Goal: Task Accomplishment & Management: Use online tool/utility

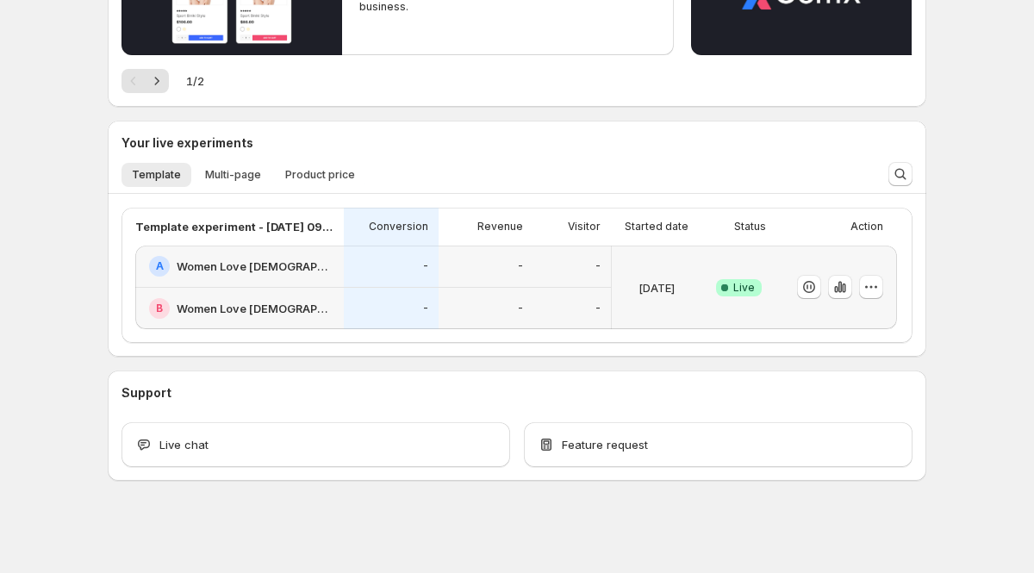
scroll to position [273, 0]
drag, startPoint x: 956, startPoint y: 319, endPoint x: 919, endPoint y: 310, distance: 38.0
click at [955, 318] on div "Welcome to GemX , GemX Customer Success Team Info Content Testing GemX: CRO & A…" at bounding box center [517, 150] width 1034 height 846
click at [836, 285] on icon "button" at bounding box center [839, 285] width 17 height 17
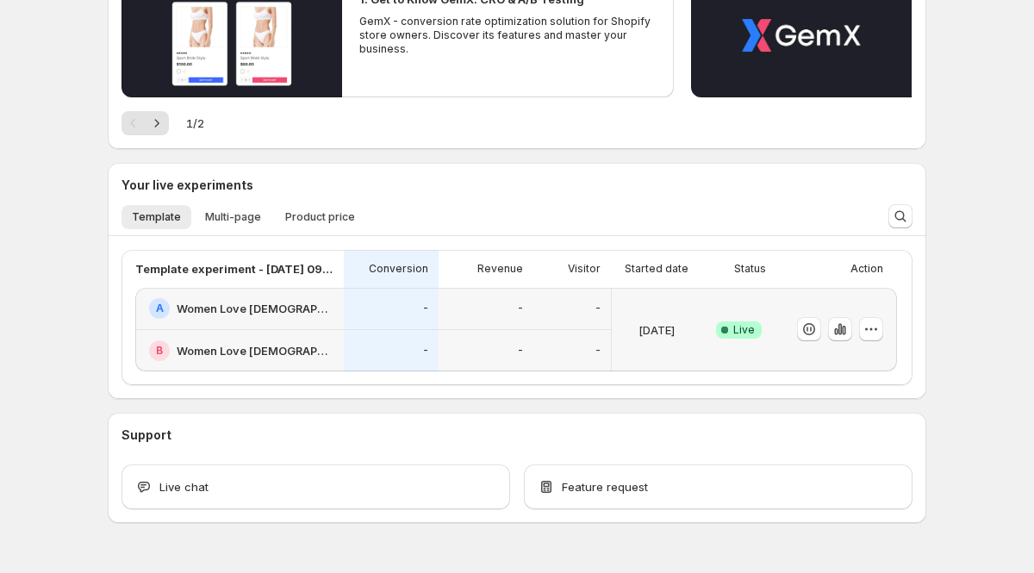
scroll to position [273, 0]
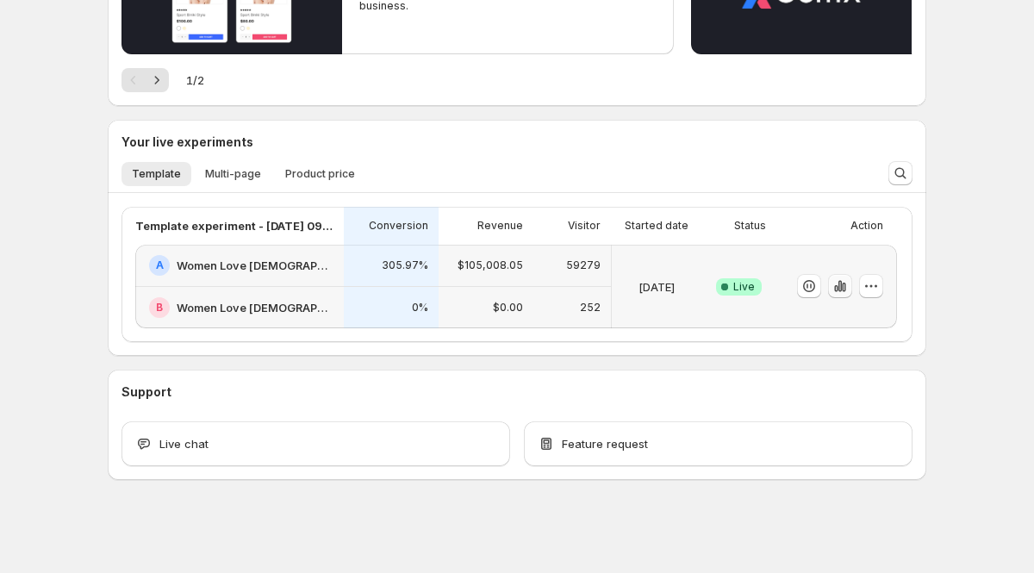
click at [841, 286] on icon "button" at bounding box center [839, 286] width 3 height 11
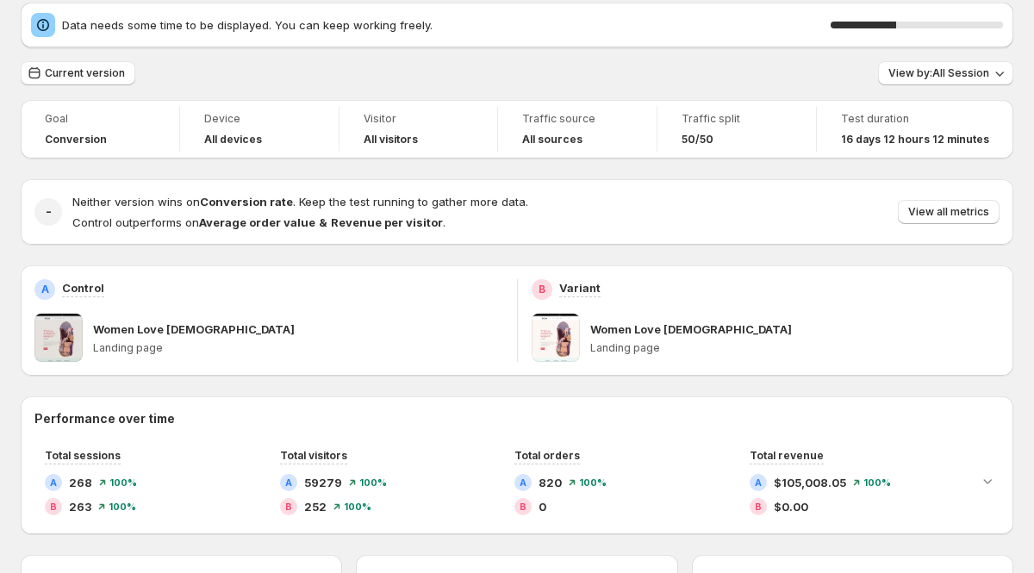
scroll to position [65, 0]
click at [79, 69] on span "Current version" at bounding box center [85, 72] width 80 height 14
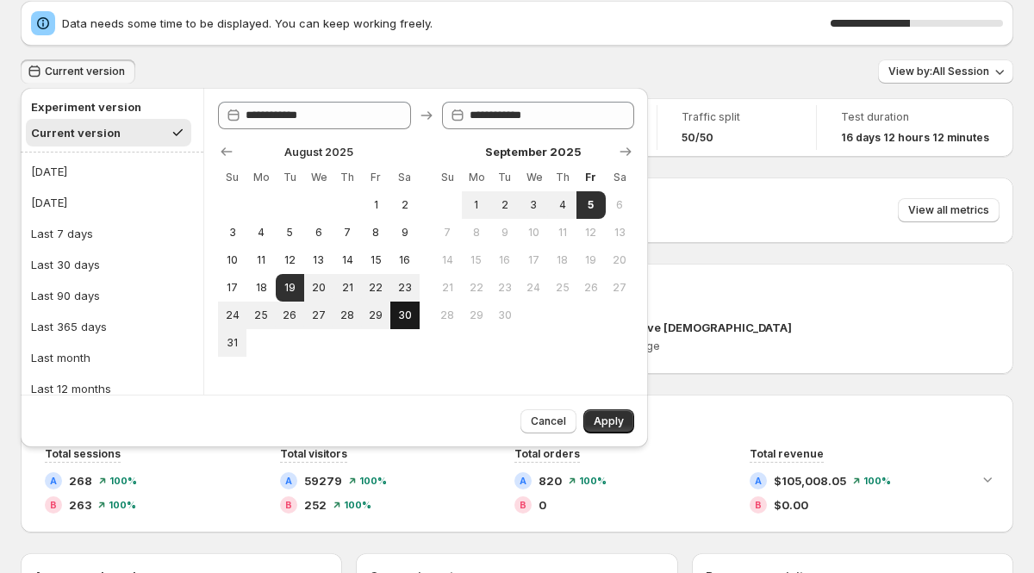
click at [403, 311] on span "30" at bounding box center [404, 315] width 15 height 14
type input "**********"
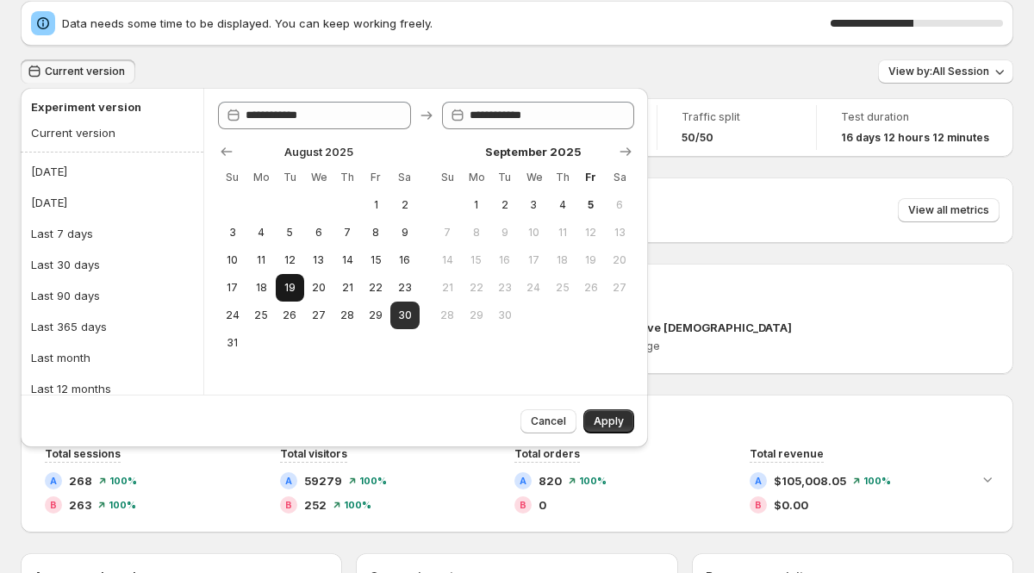
click at [295, 290] on span "19" at bounding box center [290, 288] width 15 height 14
type input "**********"
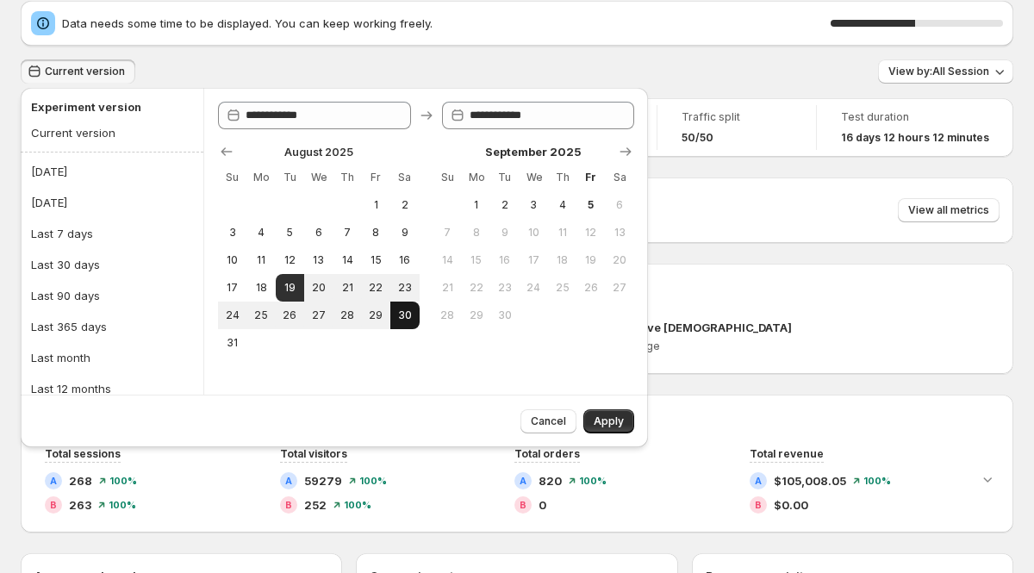
click at [397, 315] on span "30" at bounding box center [404, 315] width 15 height 14
type input "**********"
click at [616, 423] on span "Apply" at bounding box center [608, 421] width 30 height 14
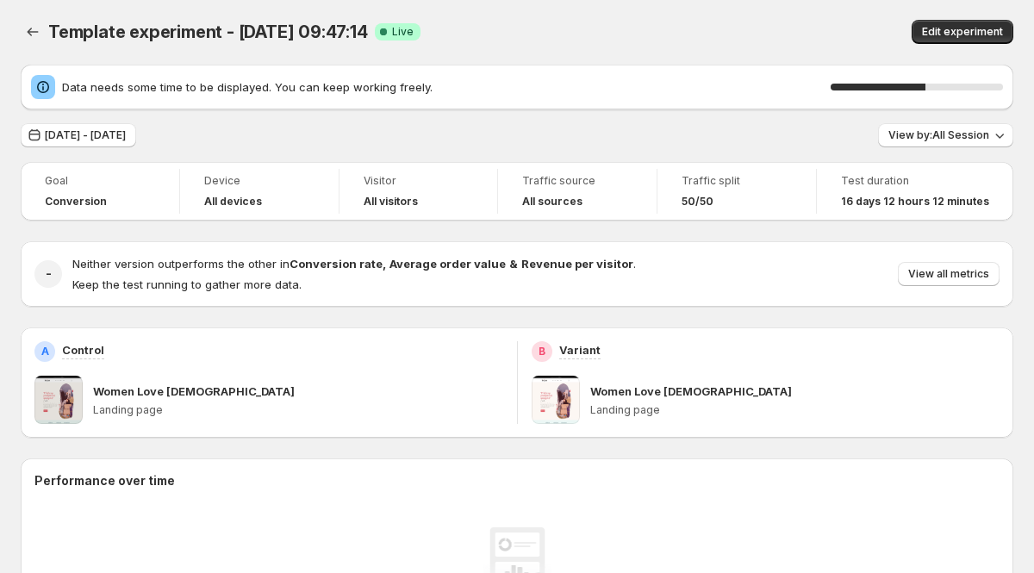
scroll to position [0, 0]
click at [933, 272] on span "View all metrics" at bounding box center [948, 275] width 81 height 14
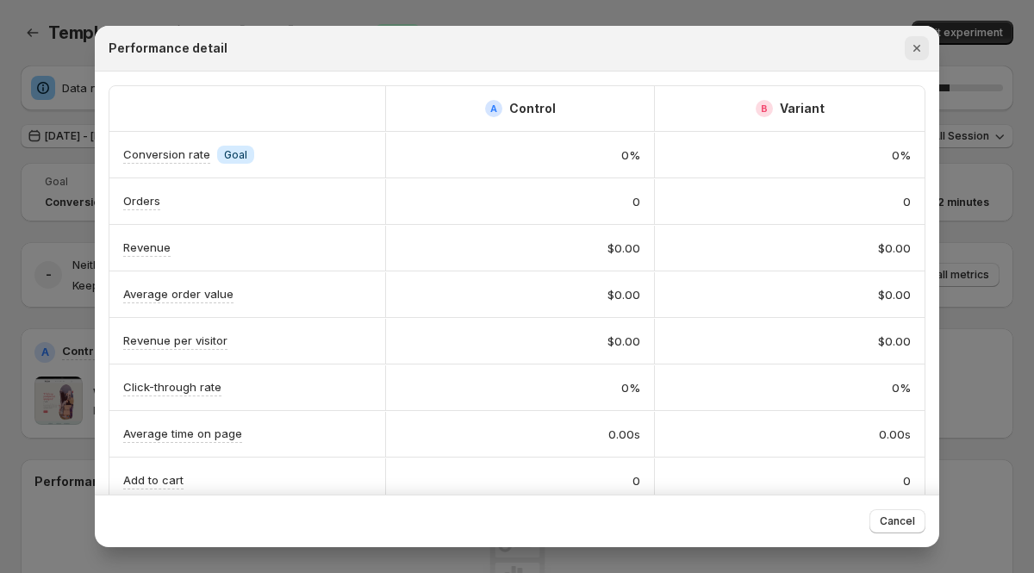
click at [923, 49] on icon "Close" at bounding box center [916, 48] width 17 height 17
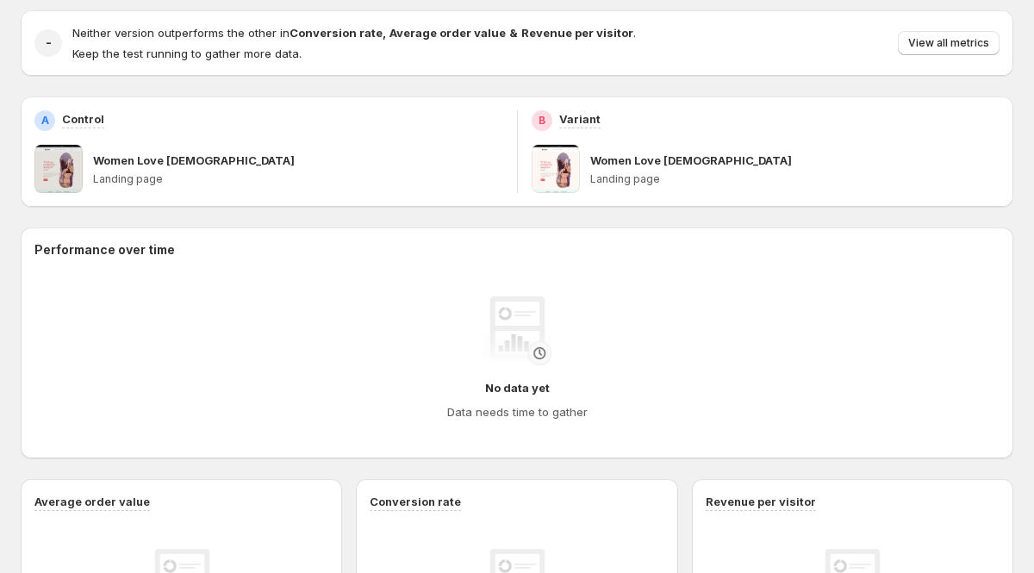
scroll to position [152, 0]
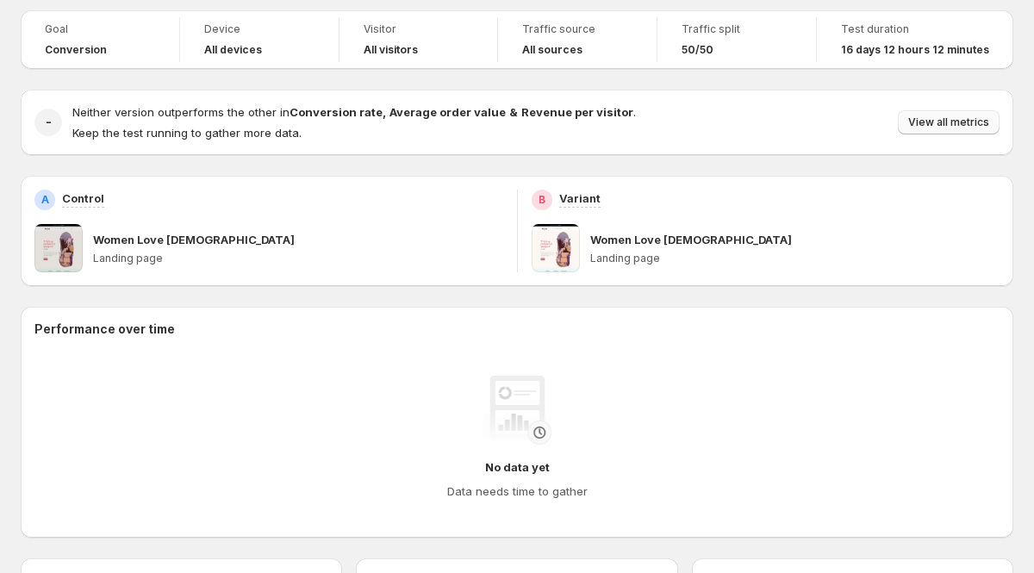
click at [931, 127] on span "View all metrics" at bounding box center [948, 122] width 81 height 14
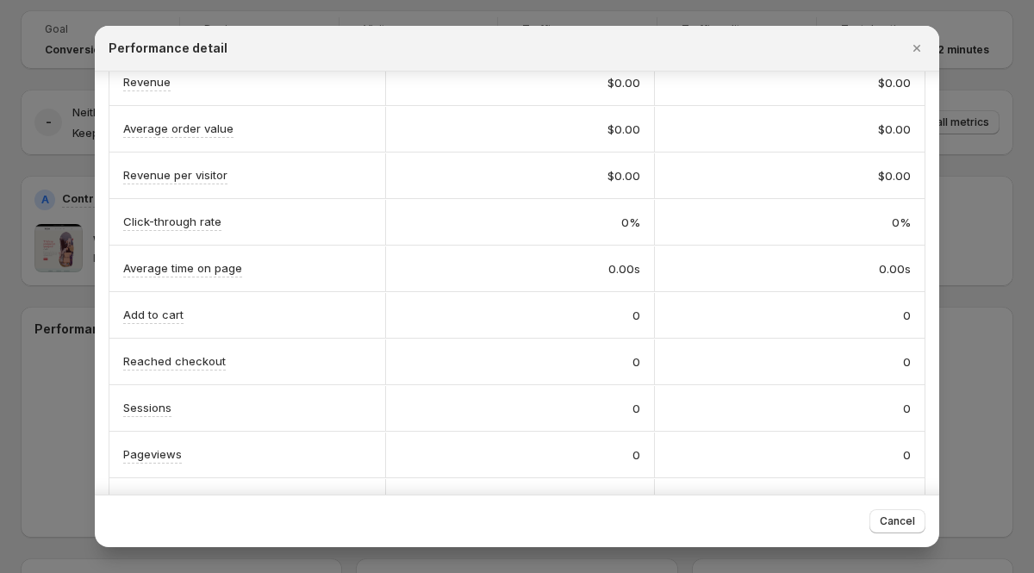
scroll to position [209, 0]
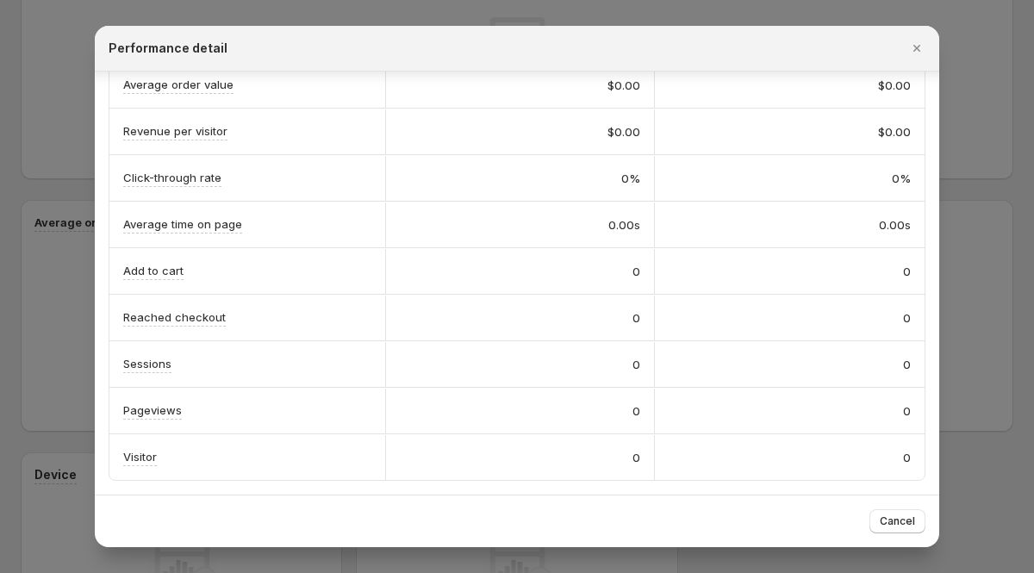
drag, startPoint x: 917, startPoint y: 47, endPoint x: 727, endPoint y: 58, distance: 190.6
click at [917, 47] on icon "Close" at bounding box center [916, 48] width 7 height 7
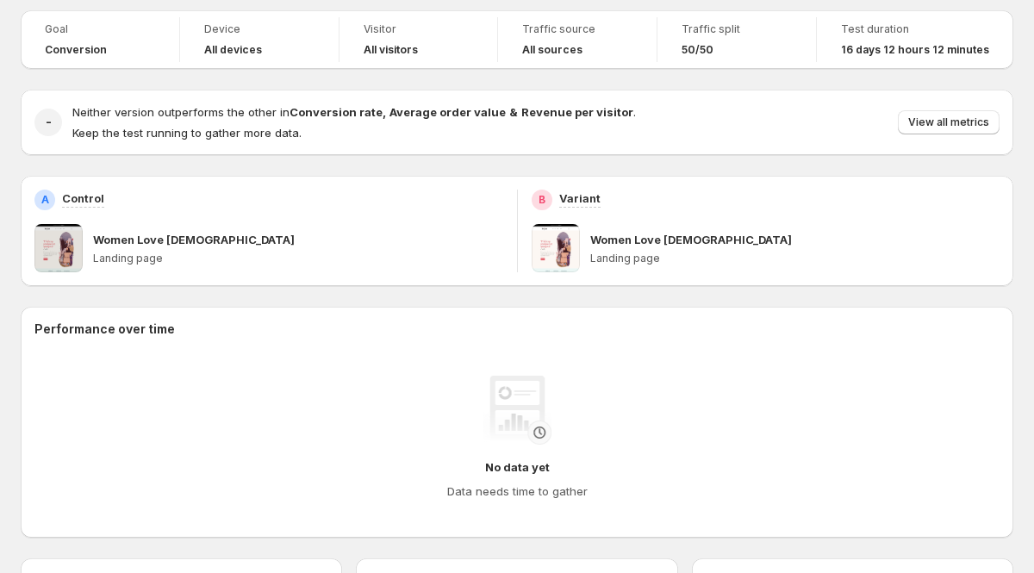
scroll to position [0, 0]
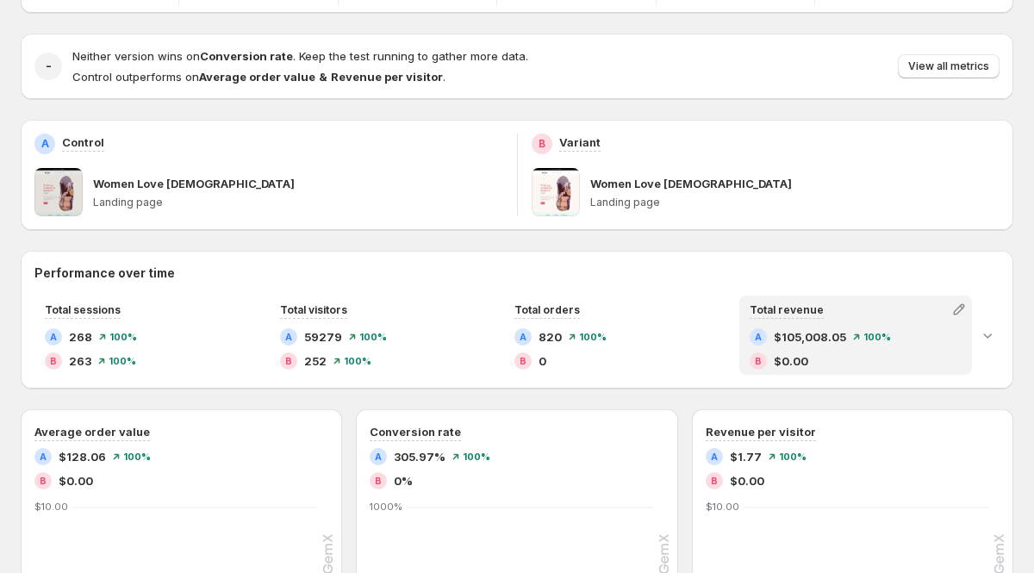
scroll to position [207, 0]
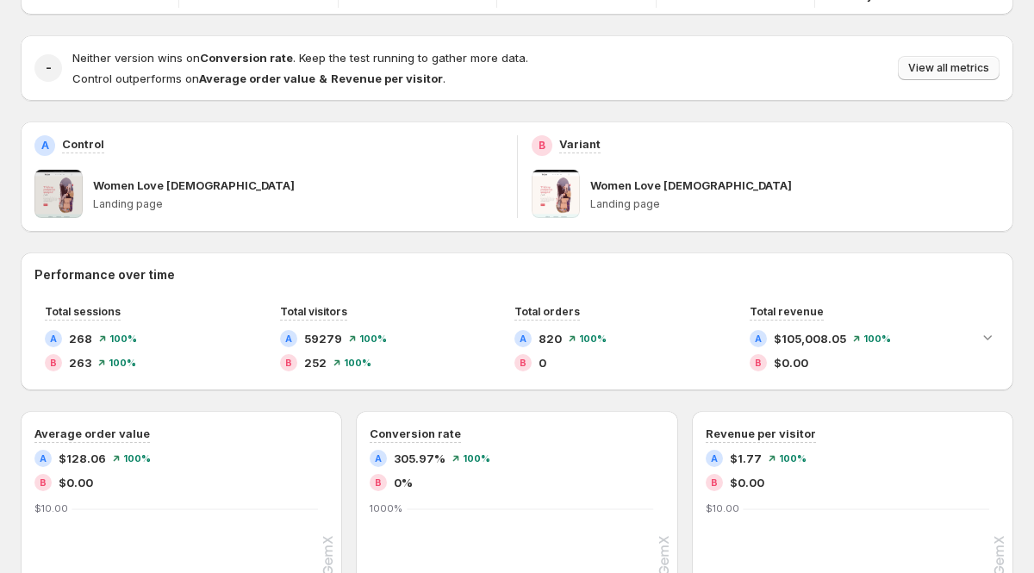
click at [953, 65] on span "View all metrics" at bounding box center [948, 68] width 81 height 14
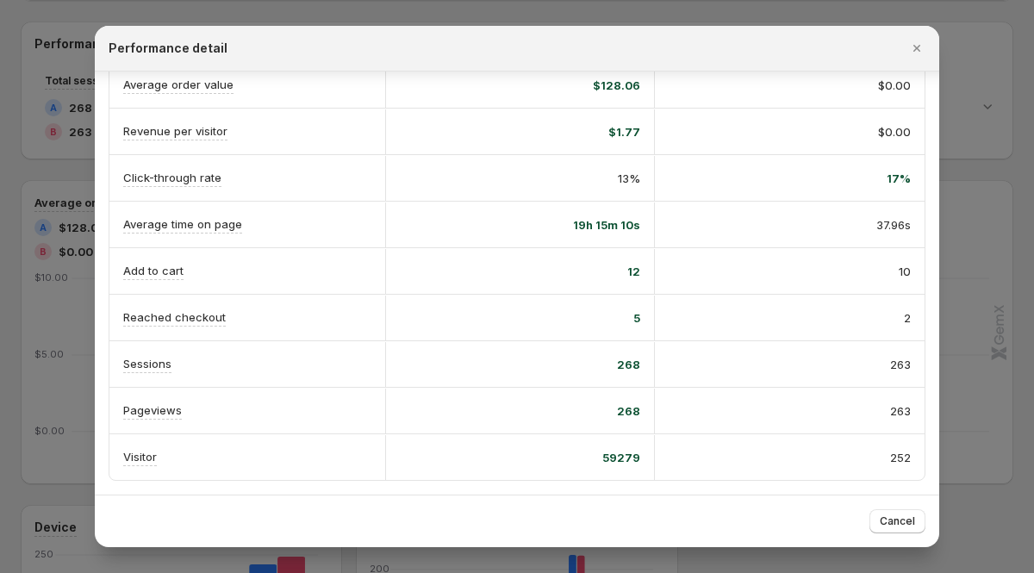
scroll to position [435, 0]
click at [923, 48] on icon "Close" at bounding box center [916, 48] width 17 height 17
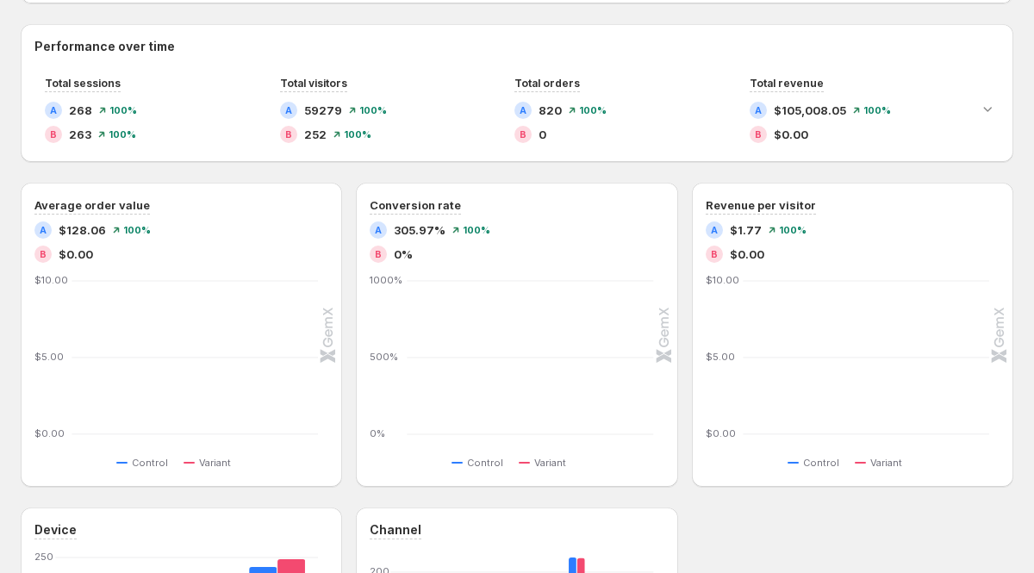
scroll to position [207, 0]
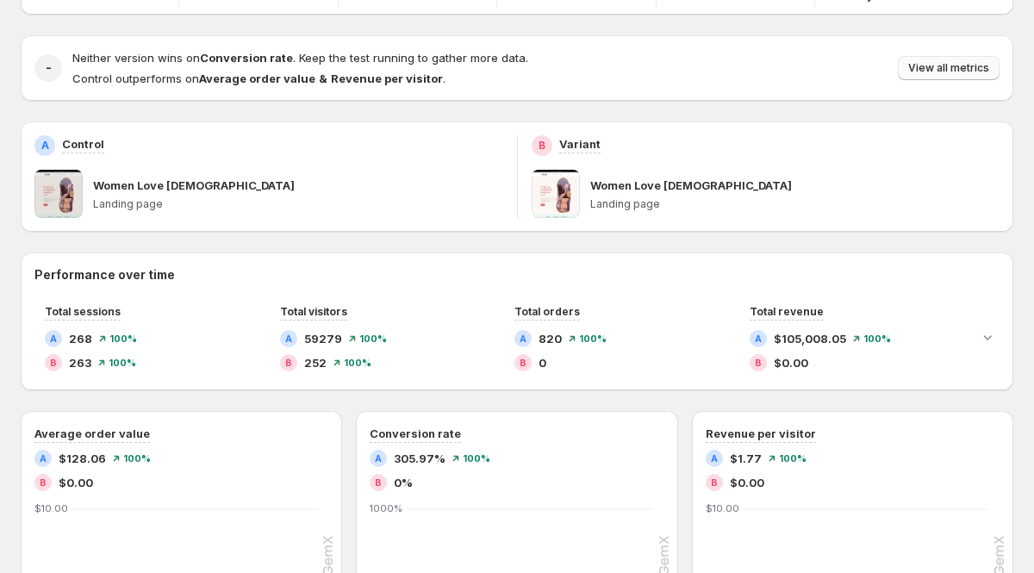
click at [959, 67] on span "View all metrics" at bounding box center [948, 68] width 81 height 14
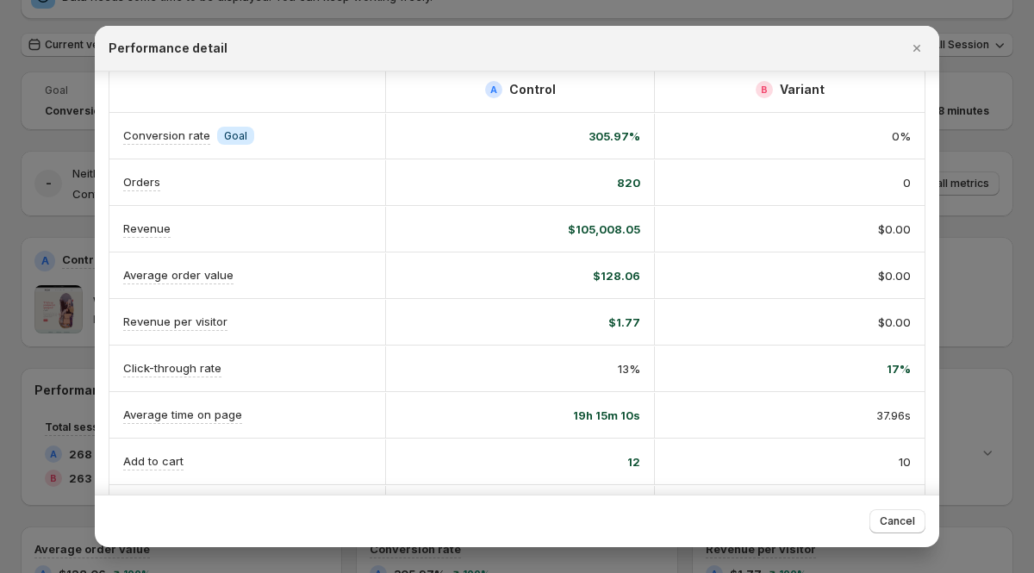
scroll to position [23, 0]
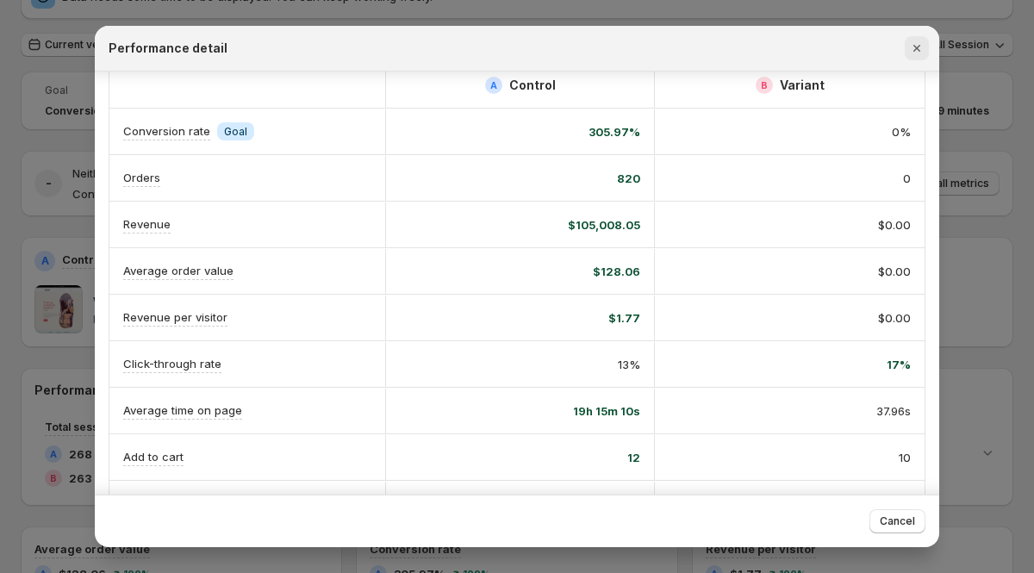
click at [922, 47] on icon "Close" at bounding box center [916, 48] width 17 height 17
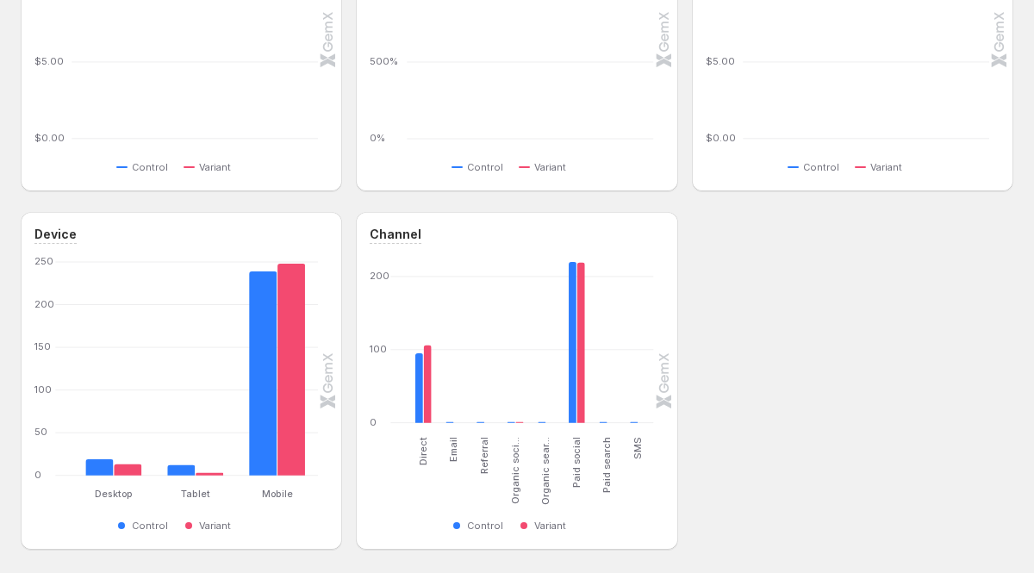
scroll to position [800, 0]
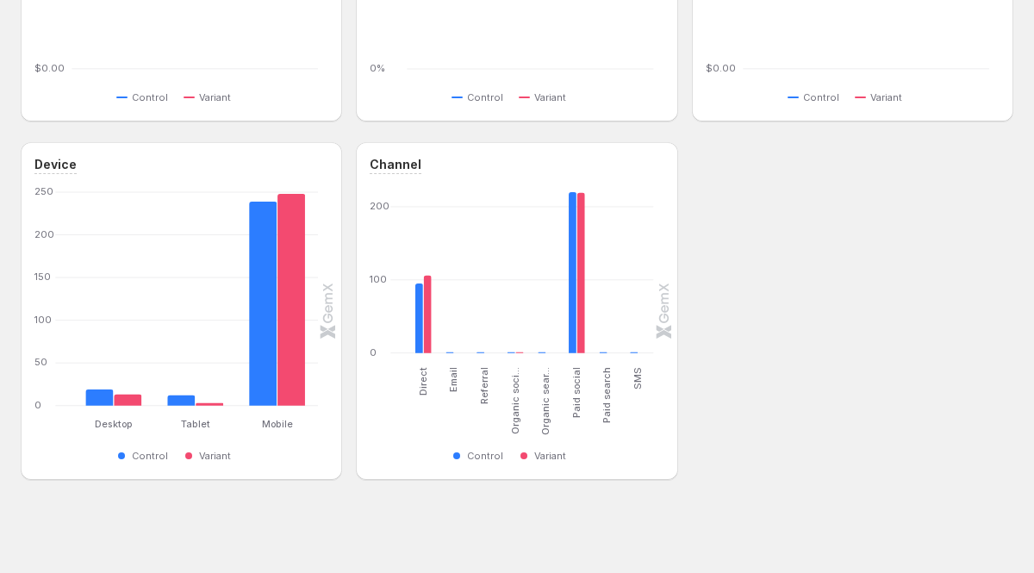
click at [156, 163] on div "Device" at bounding box center [181, 165] width 294 height 18
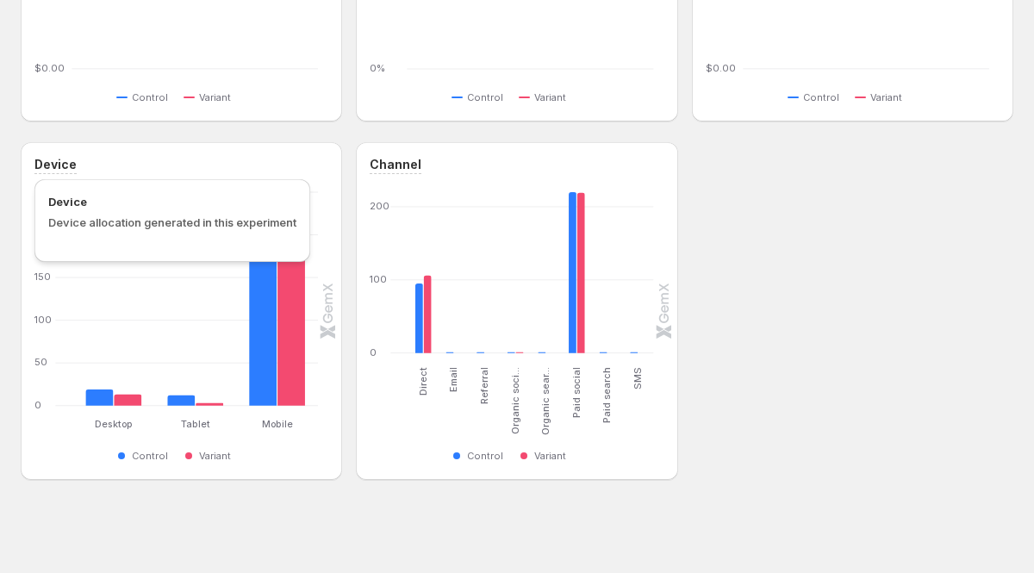
click at [66, 165] on h3 "Device" at bounding box center [55, 164] width 42 height 17
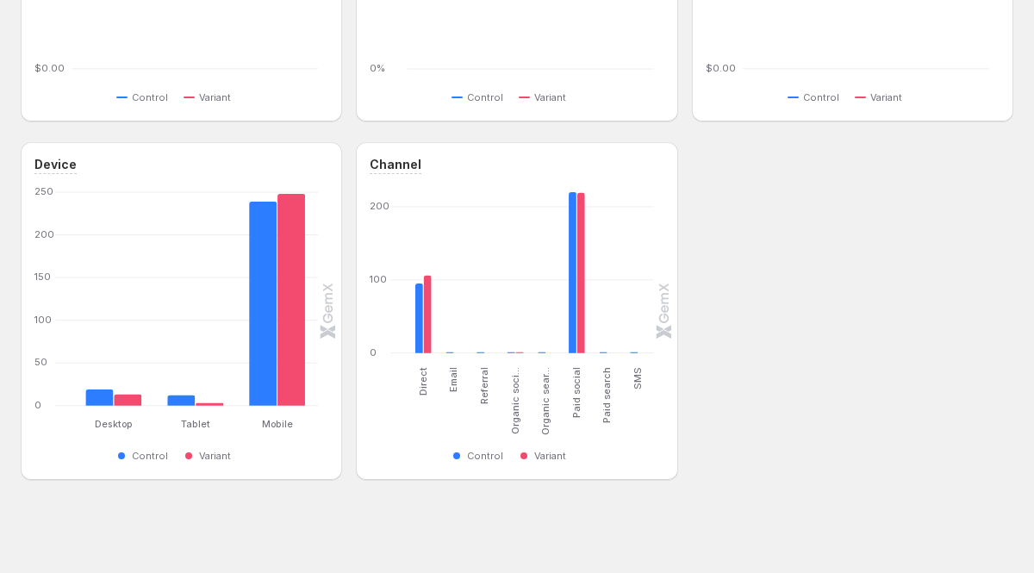
click at [153, 163] on div "Device" at bounding box center [181, 165] width 294 height 18
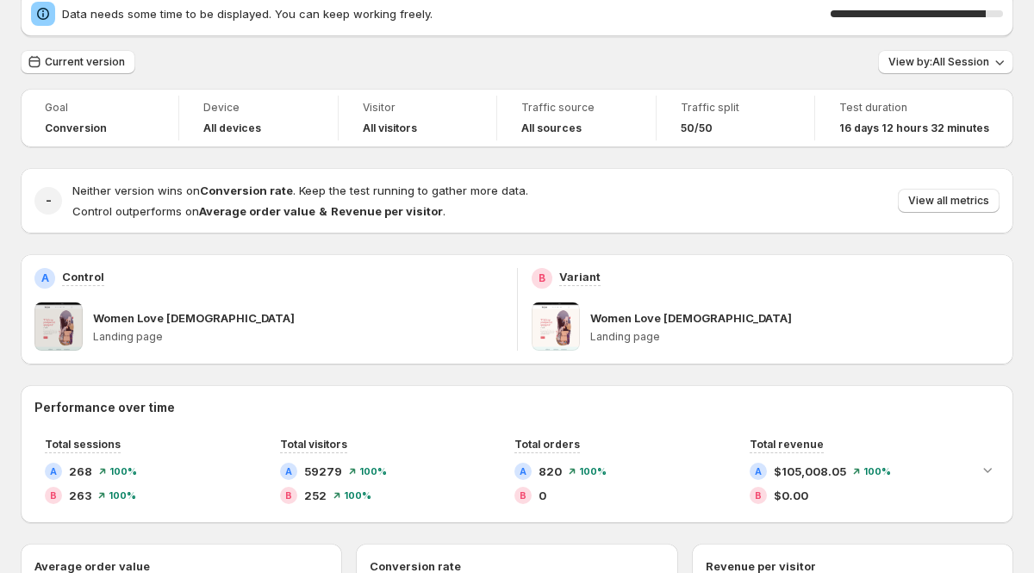
scroll to position [65, 0]
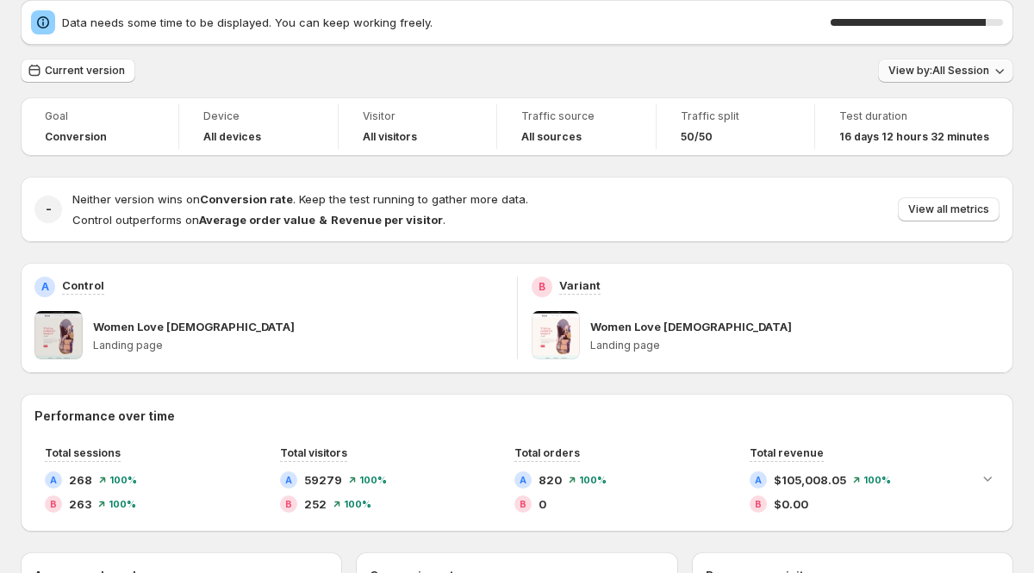
click at [959, 74] on span "View by: All Session" at bounding box center [938, 71] width 101 height 14
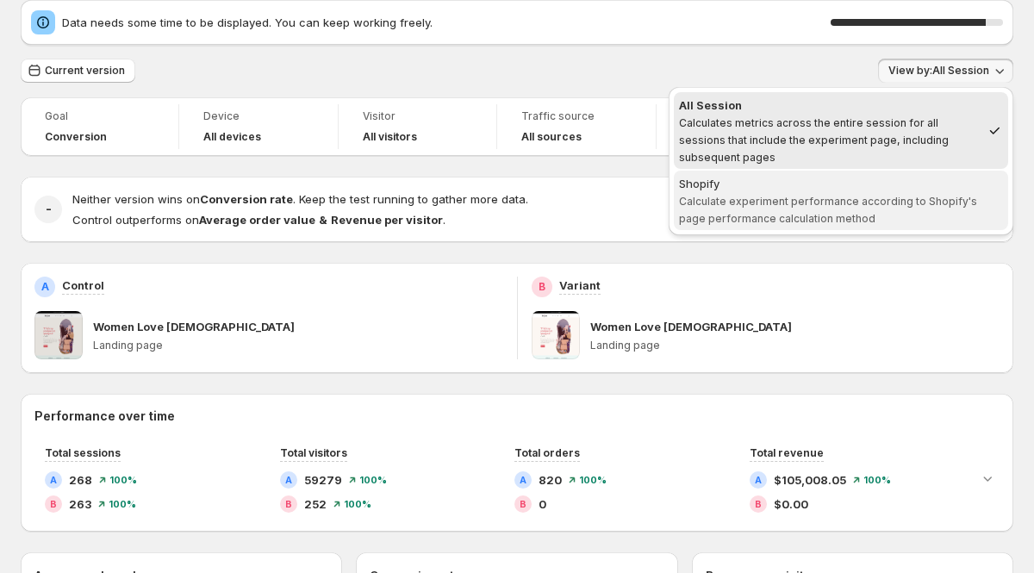
click at [766, 189] on div "Shopify" at bounding box center [841, 183] width 324 height 17
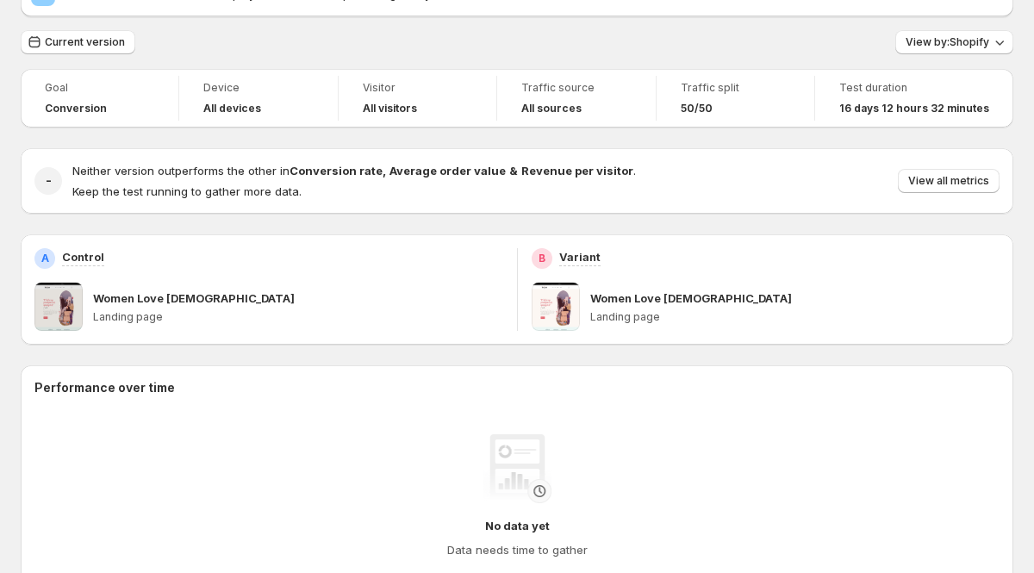
scroll to position [92, 0]
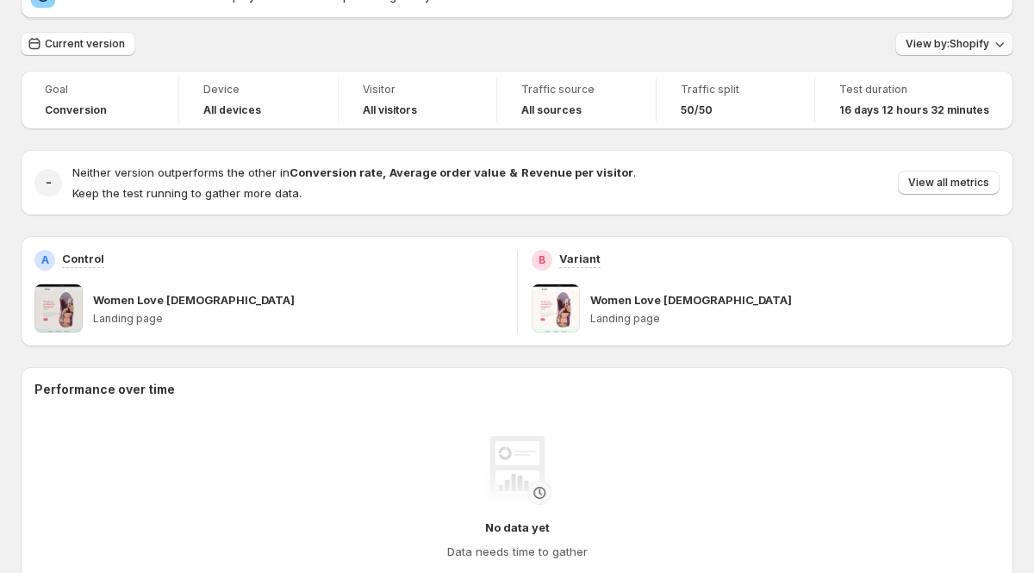
click at [944, 36] on button "View by: Shopify" at bounding box center [954, 44] width 118 height 24
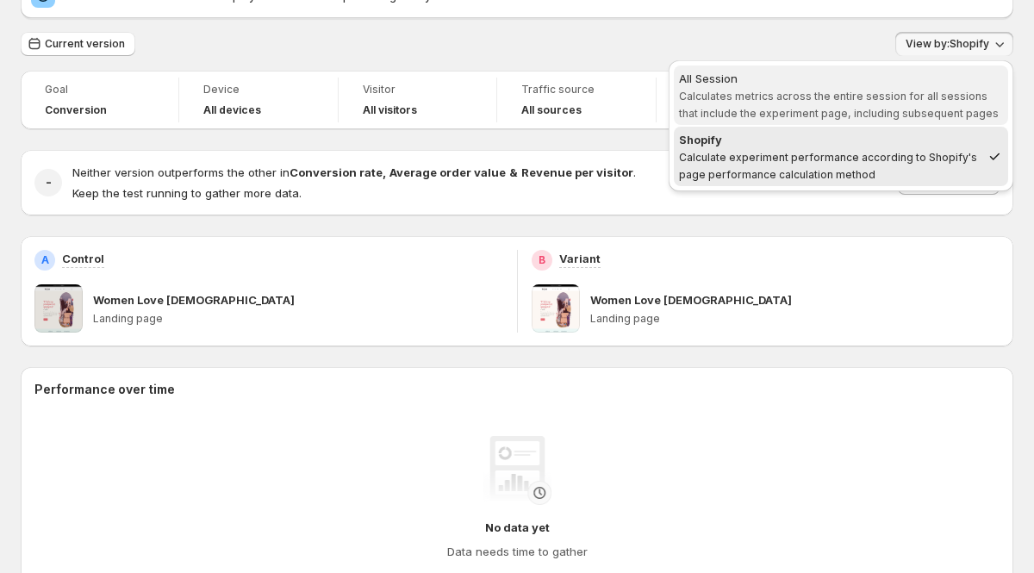
click at [779, 91] on span "Calculates metrics across the entire session for all sessions that include the …" at bounding box center [839, 105] width 320 height 30
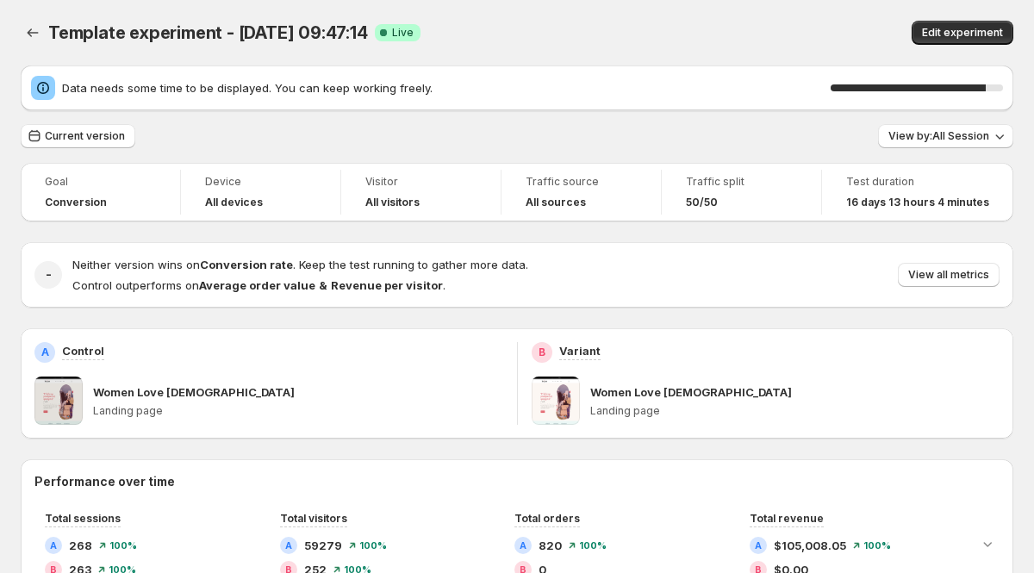
scroll to position [3, 0]
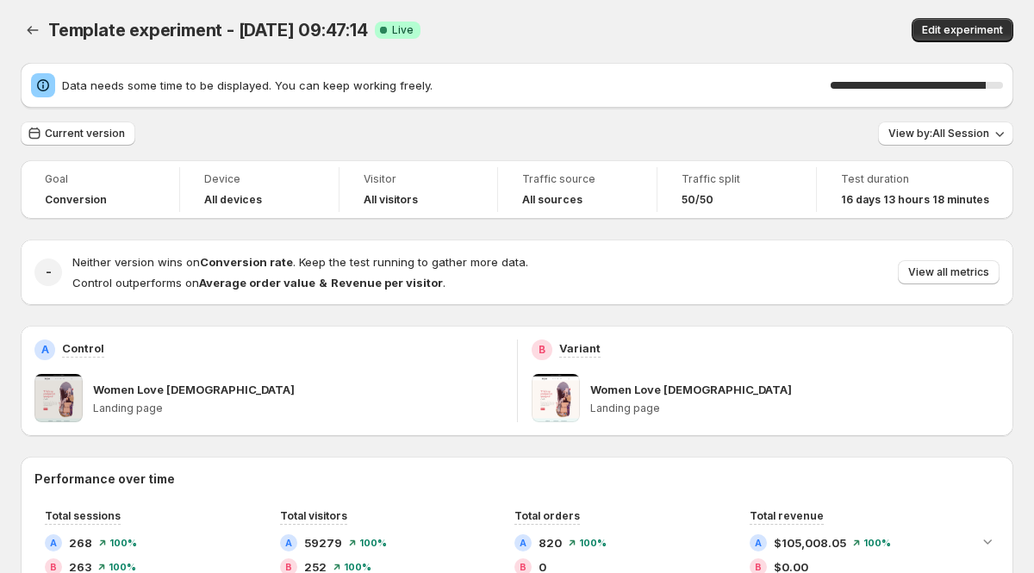
click at [552, 200] on h4 "All sources" at bounding box center [552, 200] width 60 height 14
click at [947, 28] on span "Edit experiment" at bounding box center [962, 30] width 81 height 14
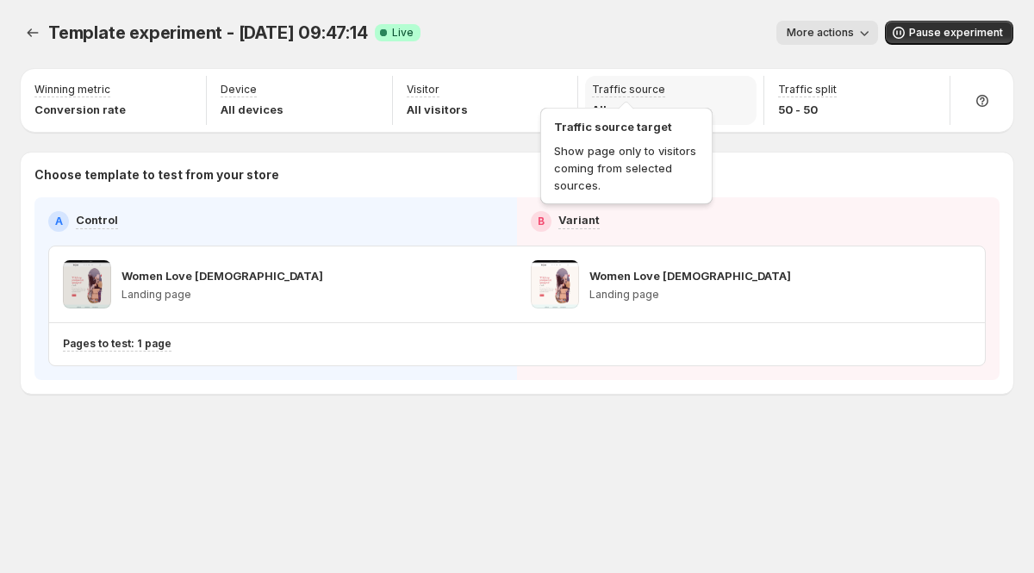
click at [643, 88] on p "Traffic source" at bounding box center [628, 90] width 73 height 14
click at [642, 87] on p "Traffic source" at bounding box center [628, 90] width 73 height 14
click at [37, 36] on icon "Experiments" at bounding box center [32, 32] width 17 height 17
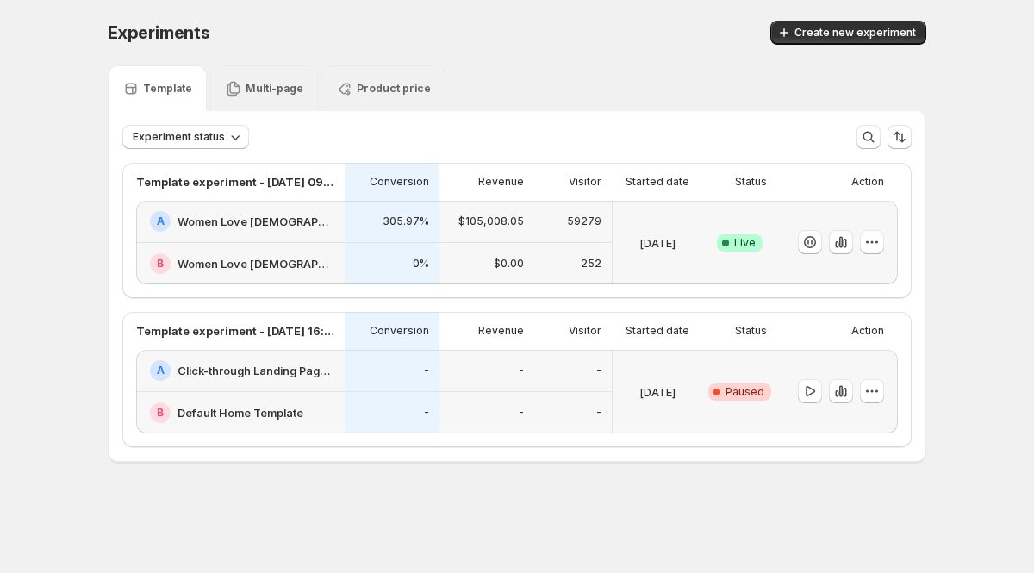
click at [699, 325] on div "Started date" at bounding box center [657, 331] width 90 height 38
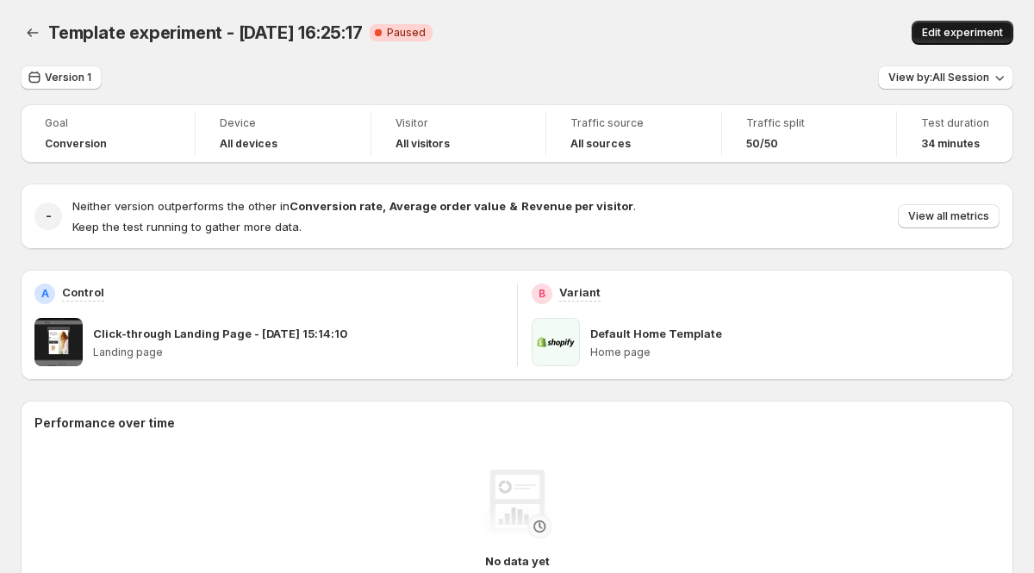
click at [959, 30] on span "Edit experiment" at bounding box center [962, 33] width 81 height 14
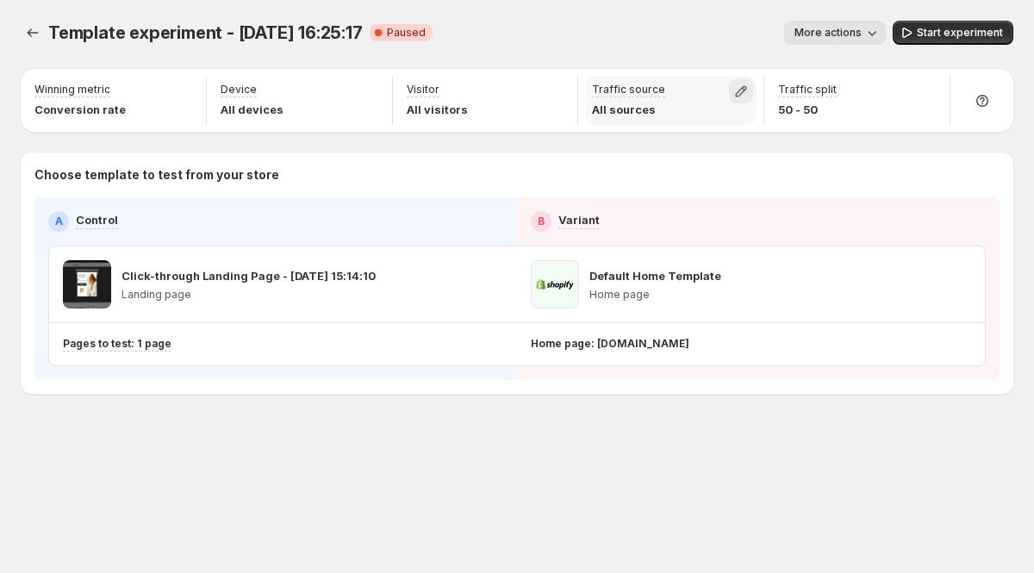
click at [735, 91] on icon "button" at bounding box center [740, 91] width 17 height 17
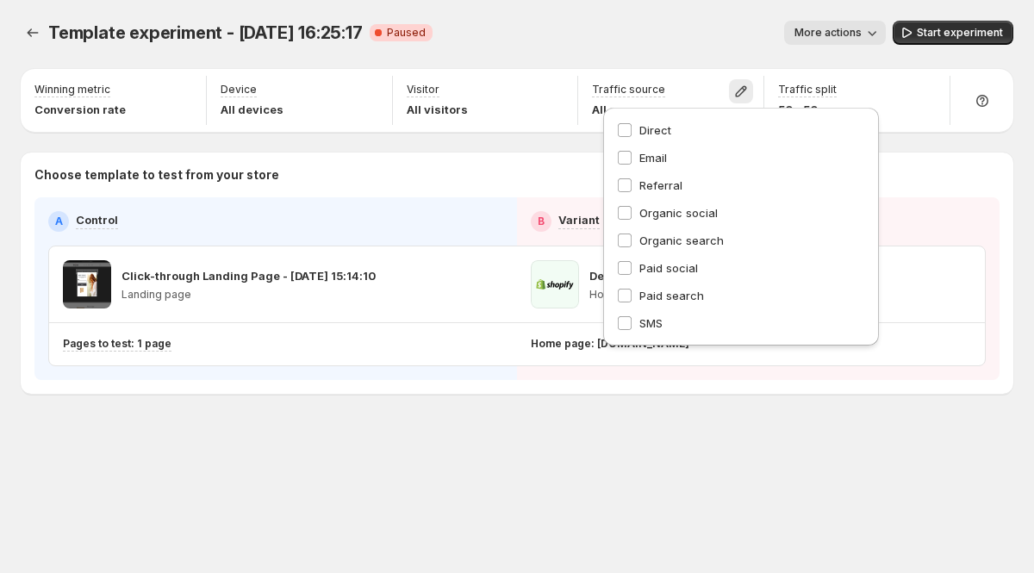
click at [557, 21] on div "More actions" at bounding box center [665, 33] width 439 height 24
